Goal: Find specific fact: Find contact information

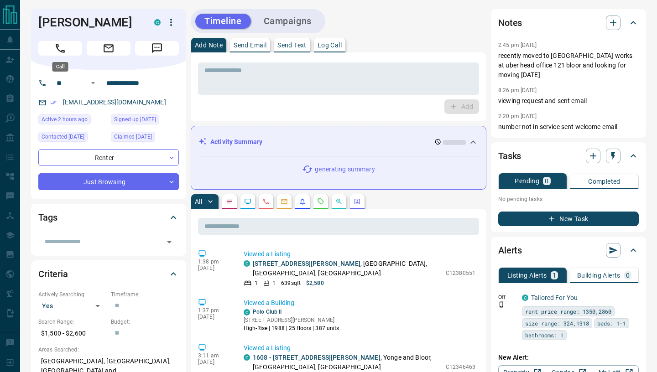
click at [70, 42] on button "Call" at bounding box center [60, 48] width 44 height 15
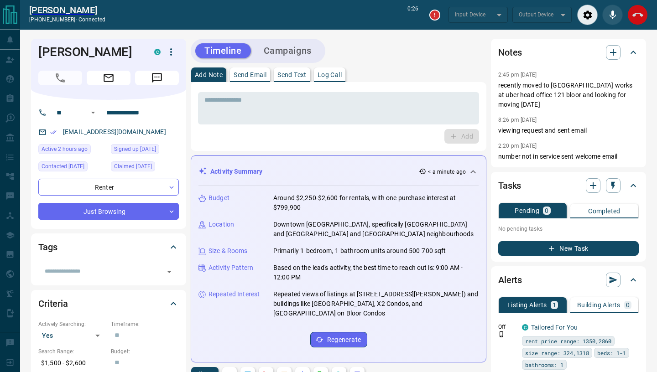
click at [637, 16] on icon "End Call" at bounding box center [637, 15] width 11 height 11
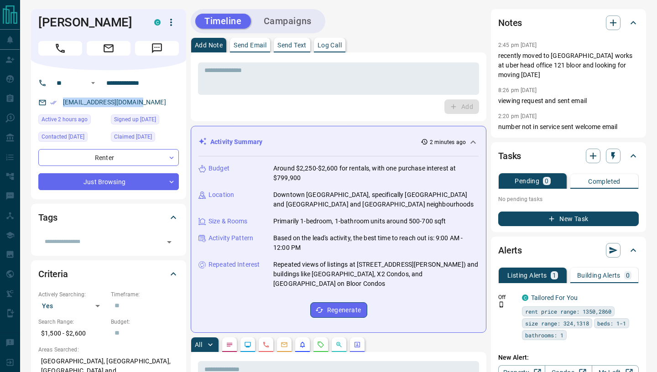
drag, startPoint x: 61, startPoint y: 103, endPoint x: 147, endPoint y: 103, distance: 86.2
click at [147, 103] on div "[EMAIL_ADDRESS][DOMAIN_NAME]" at bounding box center [108, 102] width 141 height 15
copy link "[EMAIL_ADDRESS][DOMAIN_NAME]"
drag, startPoint x: 75, startPoint y: 21, endPoint x: 6, endPoint y: 19, distance: 68.9
click at [38, 19] on h1 "[PERSON_NAME]" at bounding box center [89, 22] width 102 height 15
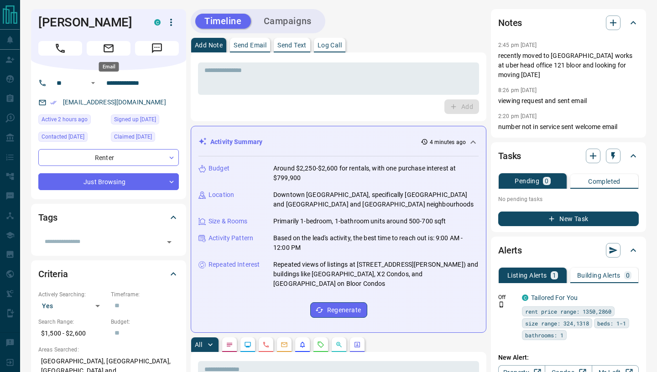
copy div
click at [84, 26] on h1 "[PERSON_NAME]" at bounding box center [89, 22] width 102 height 15
drag, startPoint x: 37, startPoint y: 20, endPoint x: 76, endPoint y: 21, distance: 38.4
click at [76, 21] on div "[PERSON_NAME] C" at bounding box center [108, 39] width 155 height 61
copy h1 "[PERSON_NAME]"
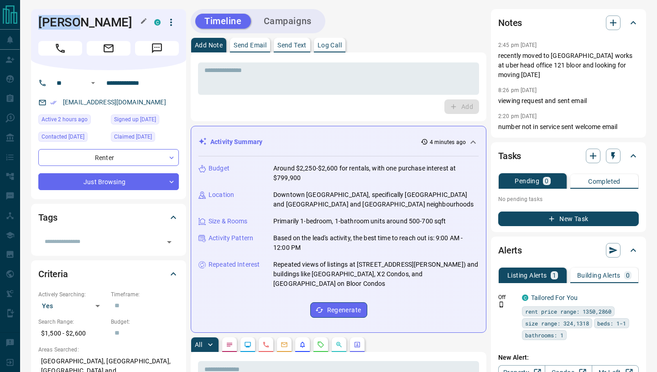
drag, startPoint x: 80, startPoint y: 21, endPoint x: 123, endPoint y: 22, distance: 42.4
click at [123, 21] on h1 "[PERSON_NAME]" at bounding box center [89, 22] width 102 height 15
copy h1 "Agarwal"
click at [144, 100] on div "[EMAIL_ADDRESS][DOMAIN_NAME]" at bounding box center [108, 102] width 141 height 15
copy link "[EMAIL_ADDRESS][DOMAIN_NAME]"
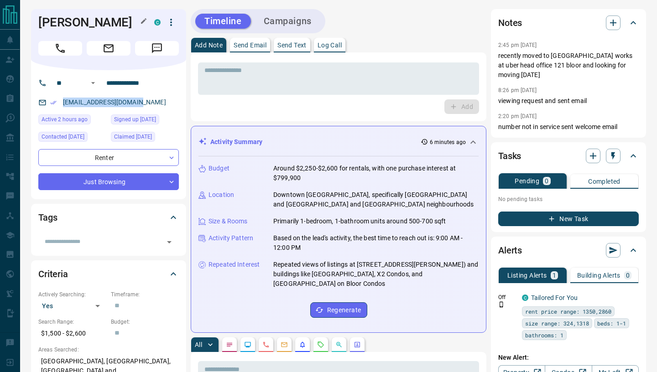
drag, startPoint x: 35, startPoint y: 19, endPoint x: 124, endPoint y: 22, distance: 88.6
click at [124, 22] on div "[PERSON_NAME] C" at bounding box center [108, 39] width 155 height 61
copy h1 "[PERSON_NAME]"
